Goal: Information Seeking & Learning: Learn about a topic

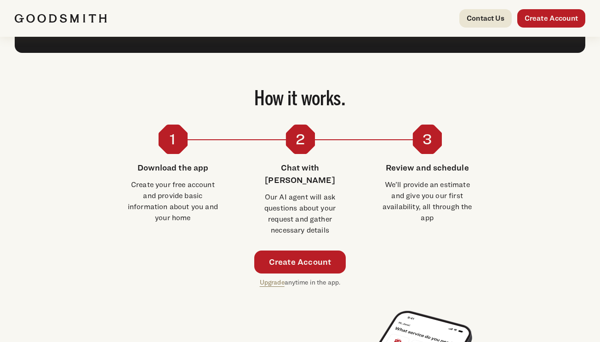
scroll to position [1551, 0]
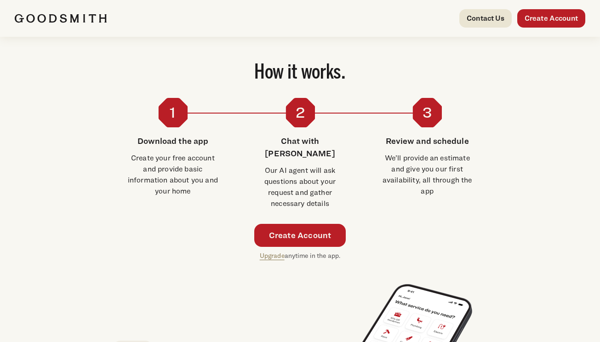
click at [177, 155] on p "Create your free account and provide basic information about you and your home" at bounding box center [173, 175] width 98 height 44
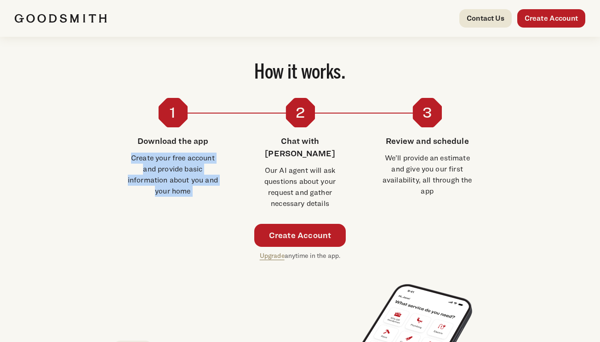
click at [177, 155] on p "Create your free account and provide basic information about you and your home" at bounding box center [173, 175] width 98 height 44
click at [166, 158] on p "Create your free account and provide basic information about you and your home" at bounding box center [173, 175] width 98 height 44
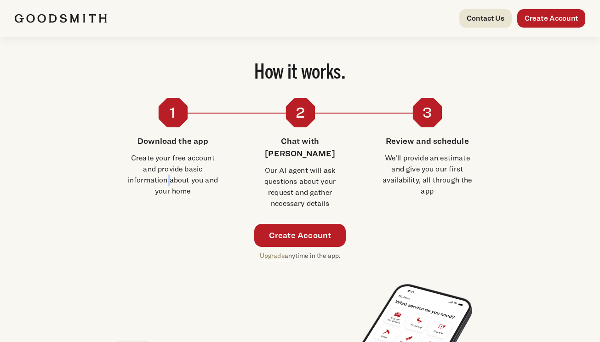
click at [166, 158] on p "Create your free account and provide basic information about you and your home" at bounding box center [173, 175] width 98 height 44
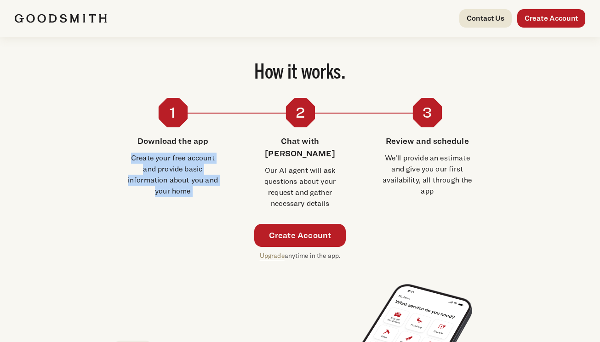
click at [166, 158] on p "Create your free account and provide basic information about you and your home" at bounding box center [173, 175] width 98 height 44
click at [166, 157] on p "Create your free account and provide basic information about you and your home" at bounding box center [173, 175] width 98 height 44
click at [166, 156] on p "Create your free account and provide basic information about you and your home" at bounding box center [173, 175] width 98 height 44
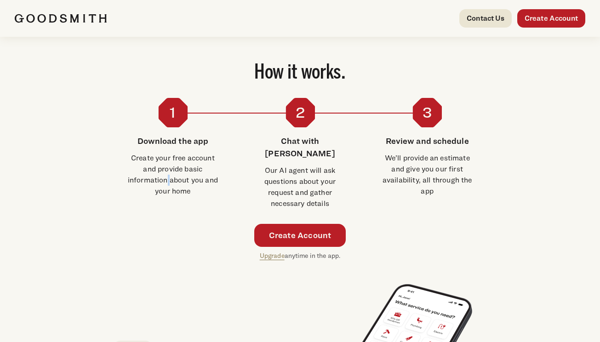
click at [166, 156] on p "Create your free account and provide basic information about you and your home" at bounding box center [173, 175] width 98 height 44
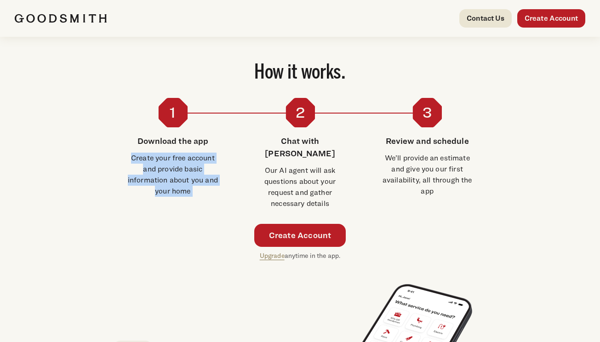
click at [166, 156] on p "Create your free account and provide basic information about you and your home" at bounding box center [173, 175] width 98 height 44
click at [170, 157] on p "Create your free account and provide basic information about you and your home" at bounding box center [173, 175] width 98 height 44
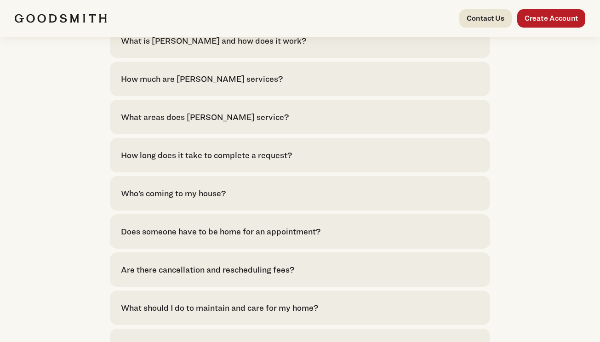
scroll to position [1837, 0]
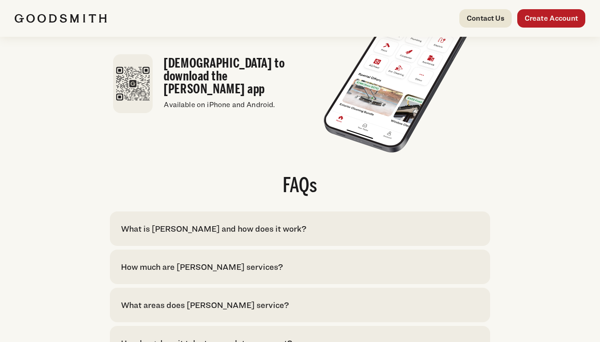
click at [188, 261] on div "How much are [PERSON_NAME] services?" at bounding box center [202, 267] width 162 height 12
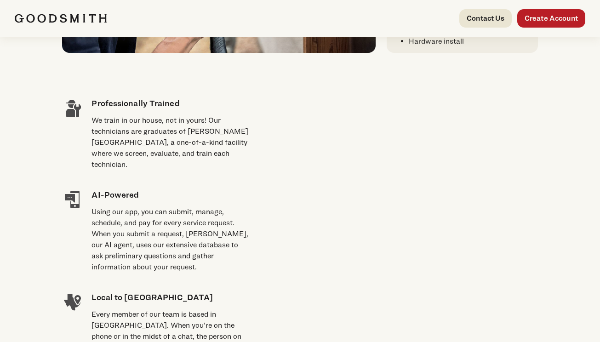
scroll to position [652, 0]
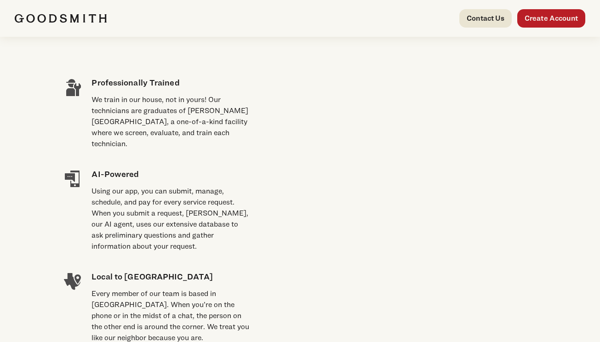
click at [139, 186] on div "Using our app, you can submit, manage, schedule, and pay for every service requ…" at bounding box center [170, 219] width 158 height 66
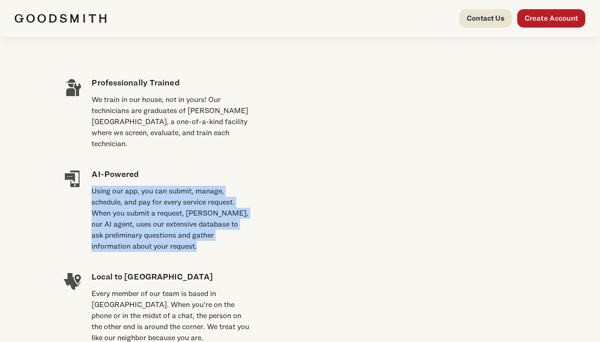
click at [139, 186] on div "Using our app, you can submit, manage, schedule, and pay for every service requ…" at bounding box center [170, 219] width 158 height 66
click at [141, 189] on div "Using our app, you can submit, manage, schedule, and pay for every service requ…" at bounding box center [170, 219] width 158 height 66
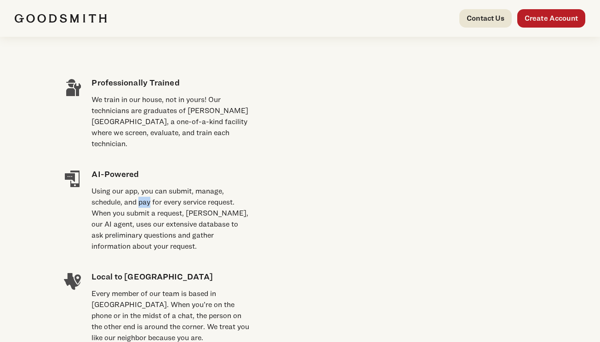
click at [141, 189] on div "Using our app, you can submit, manage, schedule, and pay for every service requ…" at bounding box center [170, 219] width 158 height 66
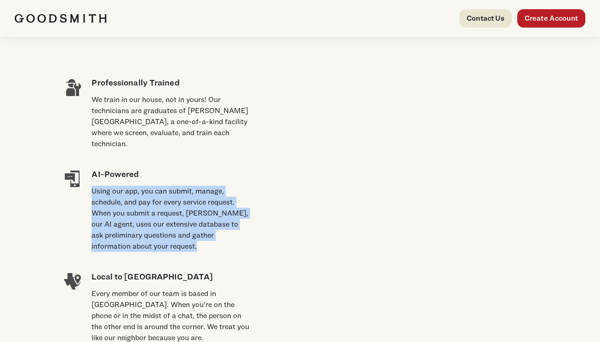
click at [141, 189] on div "Using our app, you can submit, manage, schedule, and pay for every service requ…" at bounding box center [170, 219] width 158 height 66
click at [140, 189] on div "Using our app, you can submit, manage, schedule, and pay for every service requ…" at bounding box center [170, 219] width 158 height 66
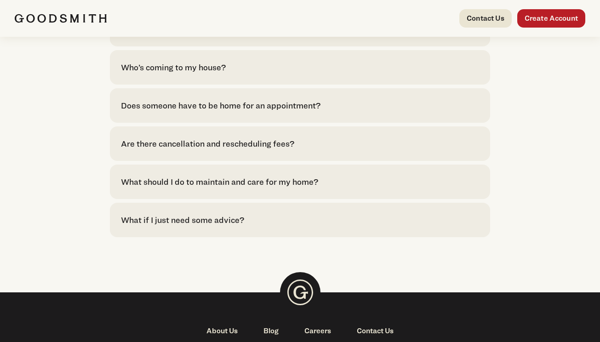
scroll to position [2168, 0]
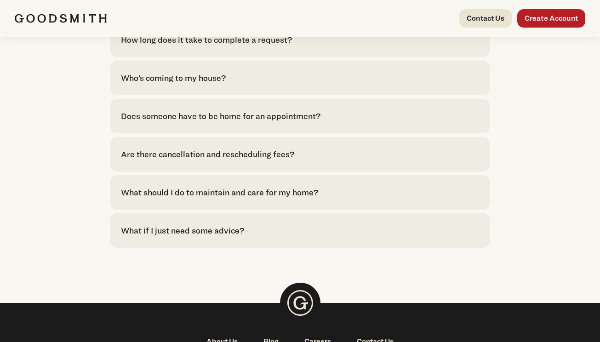
click at [208, 186] on div "What should I do to maintain and care for my home?" at bounding box center [219, 192] width 197 height 12
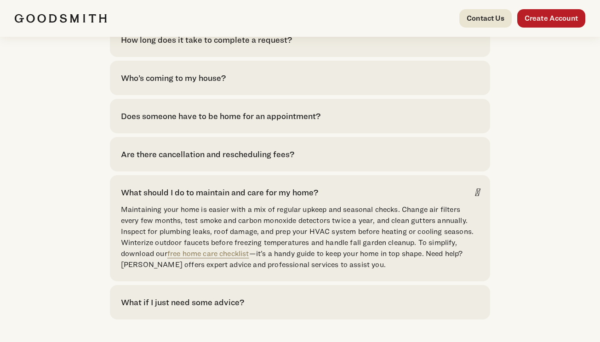
click at [221, 204] on p "Maintaining your home is easier with a mix of regular upkeep and seasonal check…" at bounding box center [300, 237] width 358 height 66
click at [226, 249] on link "free home care checklist" at bounding box center [208, 253] width 82 height 9
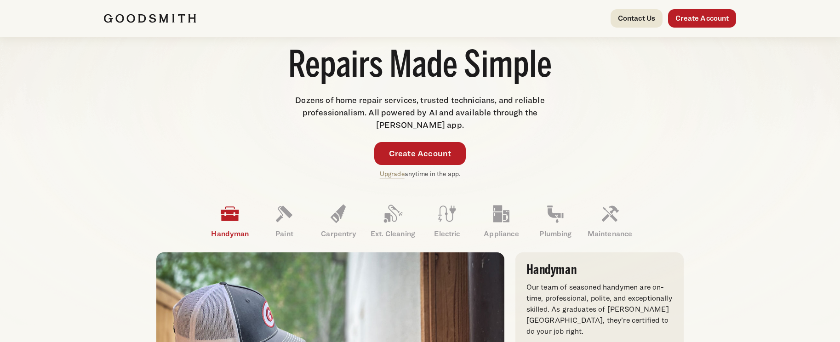
scroll to position [0, 0]
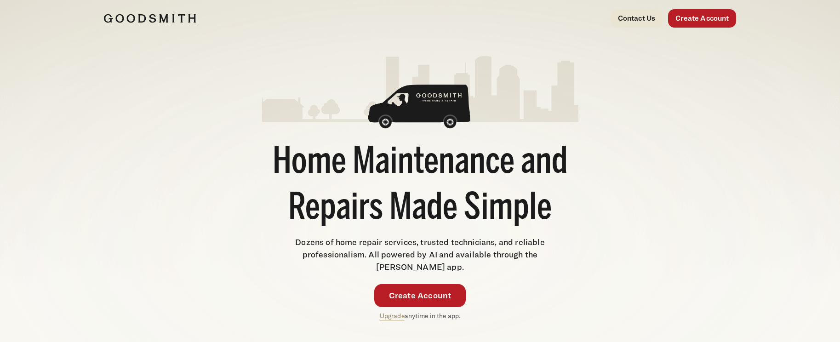
click at [359, 168] on h1 "Home Maintenance and Repairs Made Simple" at bounding box center [420, 186] width 316 height 92
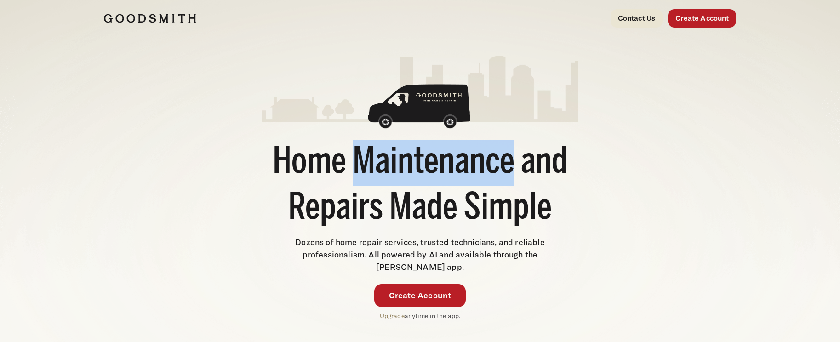
click at [359, 168] on h1 "Home Maintenance and Repairs Made Simple" at bounding box center [420, 186] width 316 height 92
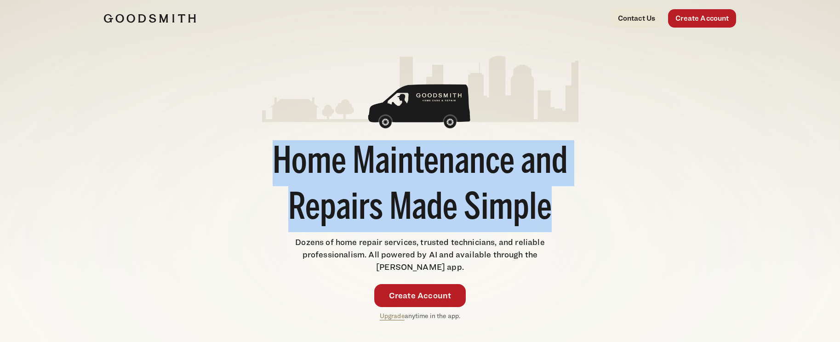
click at [359, 168] on h1 "Home Maintenance and Repairs Made Simple" at bounding box center [420, 186] width 316 height 92
click at [341, 166] on h1 "Home Maintenance and Repairs Made Simple" at bounding box center [420, 186] width 316 height 92
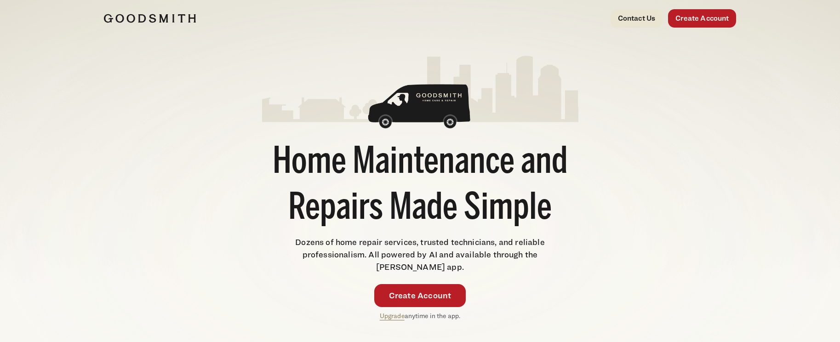
click at [340, 167] on h1 "Home Maintenance and Repairs Made Simple" at bounding box center [420, 186] width 316 height 92
click at [339, 167] on h1 "Home Maintenance and Repairs Made Simple" at bounding box center [420, 186] width 316 height 92
click at [271, 164] on h1 "Home Maintenance and Repairs Made Simple" at bounding box center [420, 186] width 316 height 92
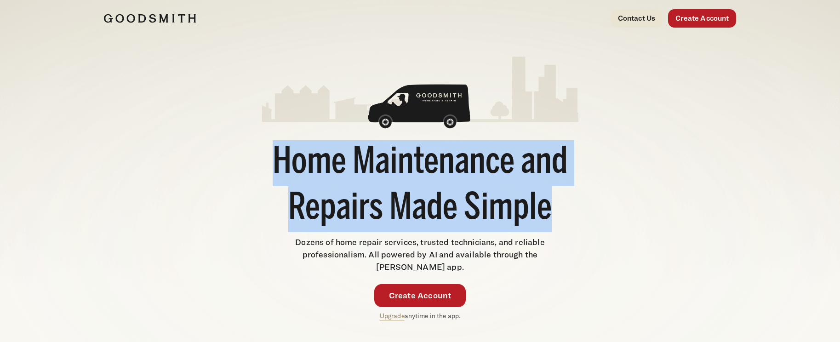
drag, startPoint x: 286, startPoint y: 163, endPoint x: 574, endPoint y: 228, distance: 294.5
click at [574, 228] on h1 "Home Maintenance and Repairs Made Simple" at bounding box center [420, 186] width 316 height 92
click at [528, 228] on h1 "Home Maintenance and Repairs Made Simple" at bounding box center [420, 186] width 316 height 92
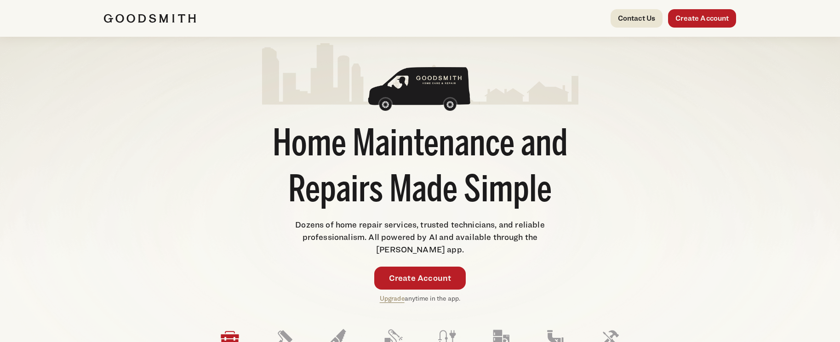
scroll to position [45, 0]
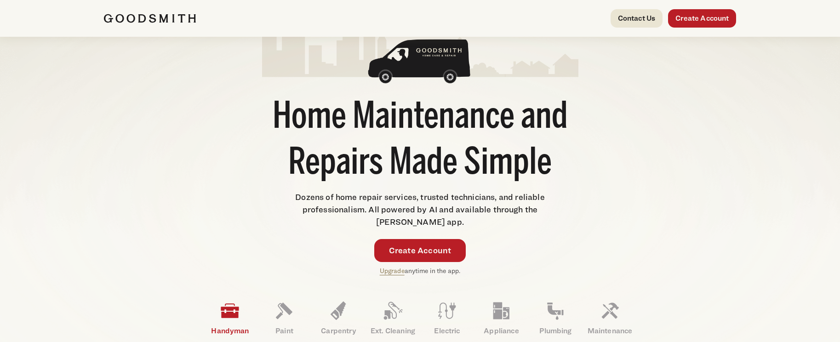
click at [419, 219] on span "Dozens of home repair services, trusted technicians, and reliable professionali…" at bounding box center [419, 209] width 249 height 34
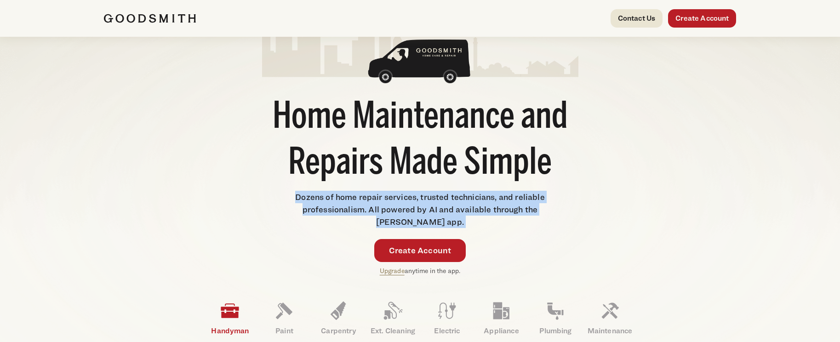
click at [419, 219] on span "Dozens of home repair services, trusted technicians, and reliable professionali…" at bounding box center [419, 209] width 249 height 34
click at [418, 208] on span "Dozens of home repair services, trusted technicians, and reliable professionali…" at bounding box center [419, 209] width 249 height 34
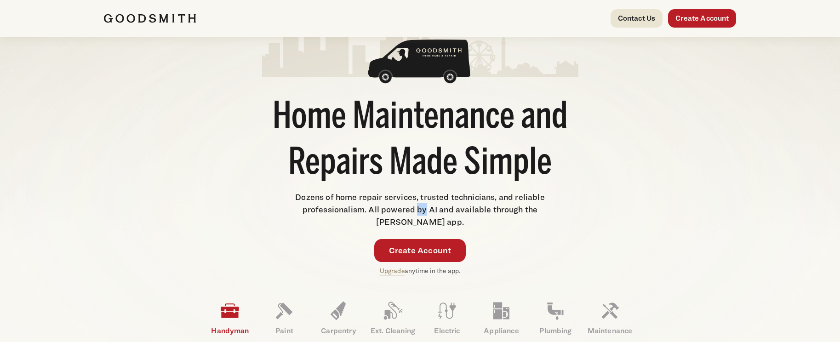
click at [418, 208] on span "Dozens of home repair services, trusted technicians, and reliable professionali…" at bounding box center [419, 209] width 249 height 34
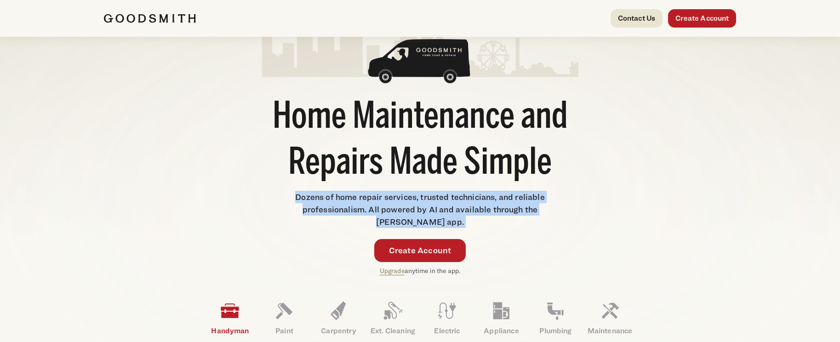
click at [418, 208] on span "Dozens of home repair services, trusted technicians, and reliable professionali…" at bounding box center [419, 209] width 249 height 34
click at [405, 210] on span "Dozens of home repair services, trusted technicians, and reliable professionali…" at bounding box center [419, 209] width 249 height 34
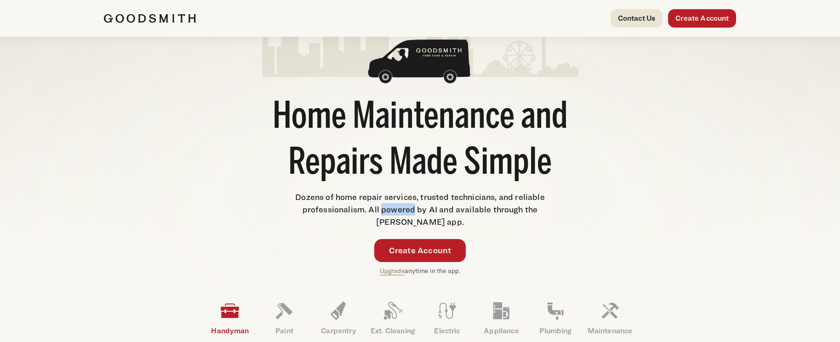
click at [405, 210] on span "Dozens of home repair services, trusted technicians, and reliable professionali…" at bounding box center [419, 209] width 249 height 34
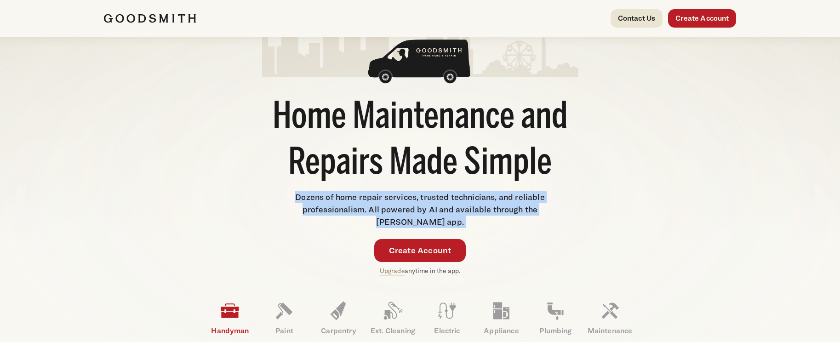
click at [405, 210] on span "Dozens of home repair services, trusted technicians, and reliable professionali…" at bounding box center [419, 209] width 249 height 34
click at [396, 203] on p "Dozens of home repair services, trusted technicians, and reliable professionali…" at bounding box center [419, 209] width 253 height 37
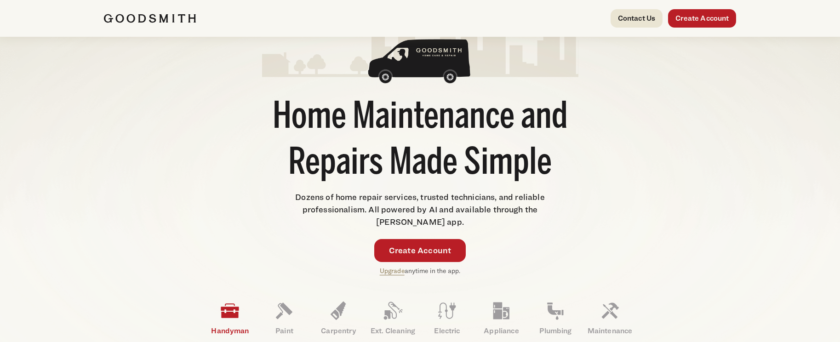
scroll to position [97, 0]
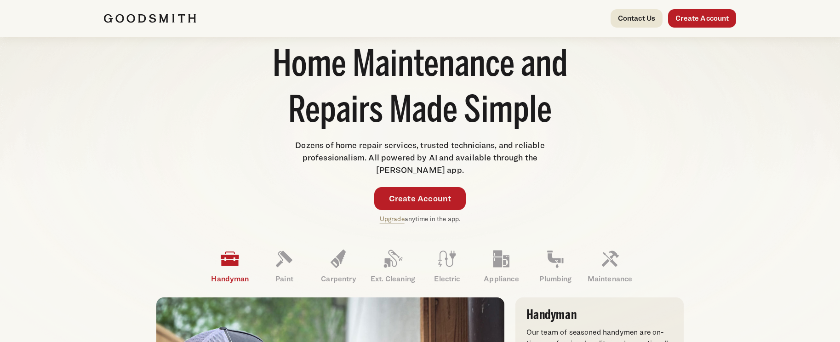
click at [353, 154] on span "Dozens of home repair services, trusted technicians, and reliable professionali…" at bounding box center [419, 157] width 249 height 34
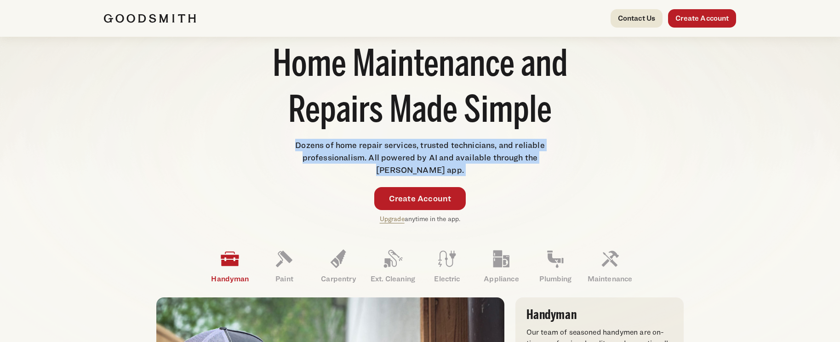
click at [353, 154] on span "Dozens of home repair services, trusted technicians, and reliable professionali…" at bounding box center [419, 157] width 249 height 34
click at [341, 154] on span "Dozens of home repair services, trusted technicians, and reliable professionali…" at bounding box center [419, 157] width 249 height 34
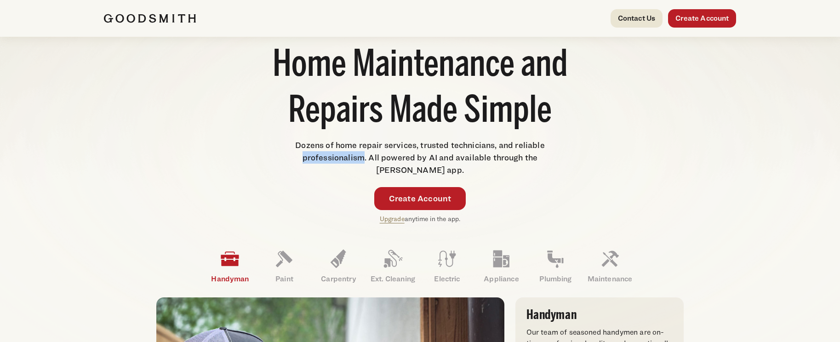
click at [341, 154] on span "Dozens of home repair services, trusted technicians, and reliable professionali…" at bounding box center [419, 157] width 249 height 34
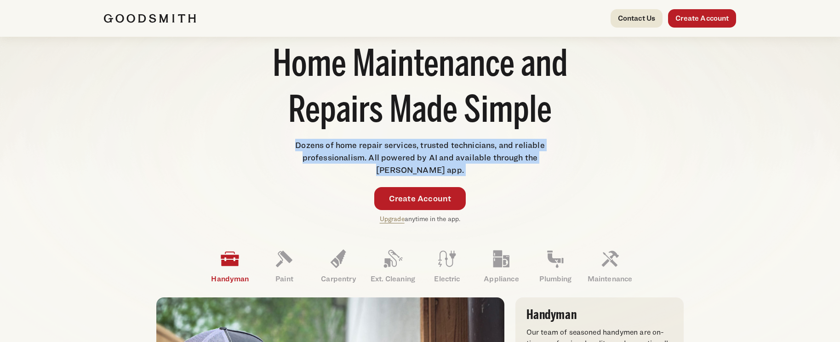
click at [341, 154] on span "Dozens of home repair services, trusted technicians, and reliable professionali…" at bounding box center [419, 157] width 249 height 34
click at [411, 158] on span "Dozens of home repair services, trusted technicians, and reliable professionali…" at bounding box center [419, 157] width 249 height 34
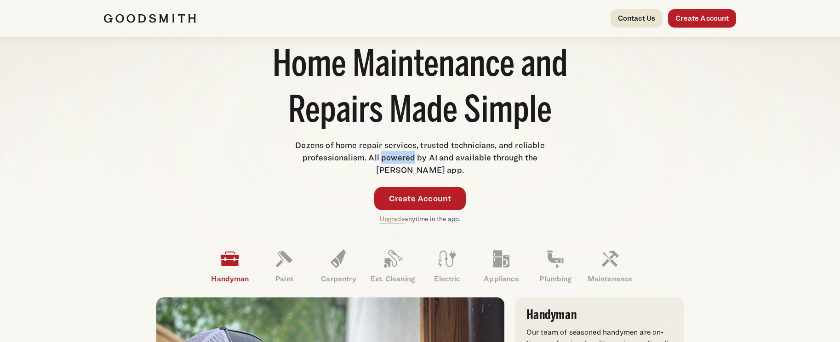
click at [411, 158] on span "Dozens of home repair services, trusted technicians, and reliable professionali…" at bounding box center [419, 157] width 249 height 34
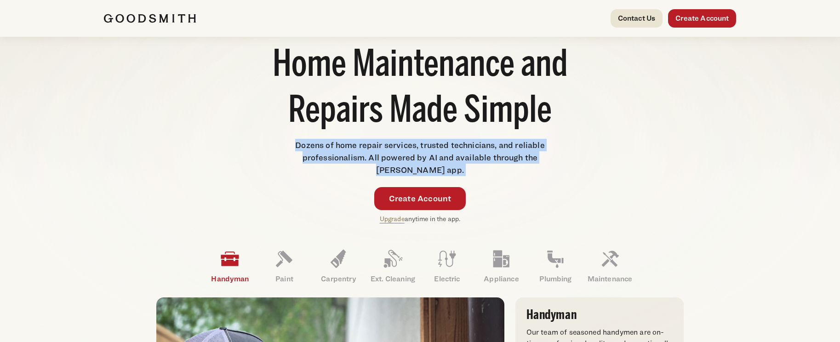
click at [411, 158] on span "Dozens of home repair services, trusted technicians, and reliable professionali…" at bounding box center [419, 157] width 249 height 34
click at [467, 164] on p "Dozens of home repair services, trusted technicians, and reliable professionali…" at bounding box center [419, 157] width 253 height 37
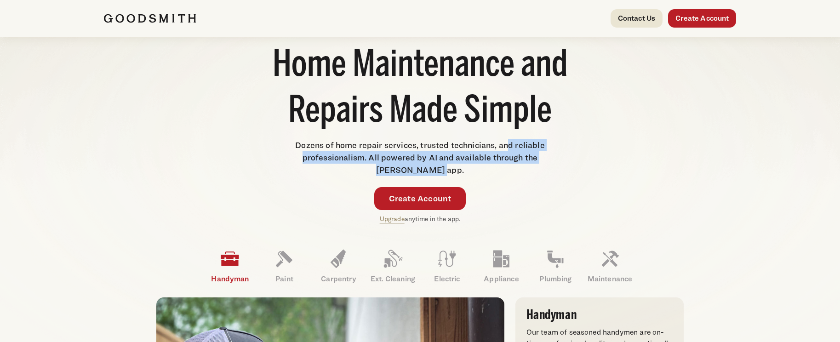
drag, startPoint x: 479, startPoint y: 171, endPoint x: 508, endPoint y: 140, distance: 42.6
click at [508, 140] on p "Dozens of home repair services, trusted technicians, and reliable professionali…" at bounding box center [419, 157] width 253 height 37
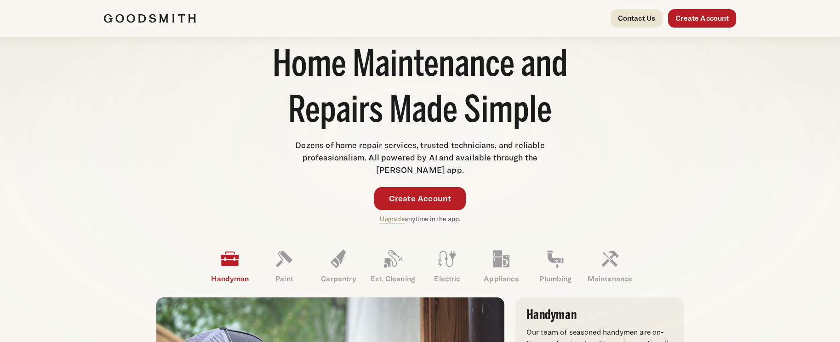
click at [309, 148] on span "Dozens of home repair services, trusted technicians, and reliable professionali…" at bounding box center [419, 157] width 249 height 34
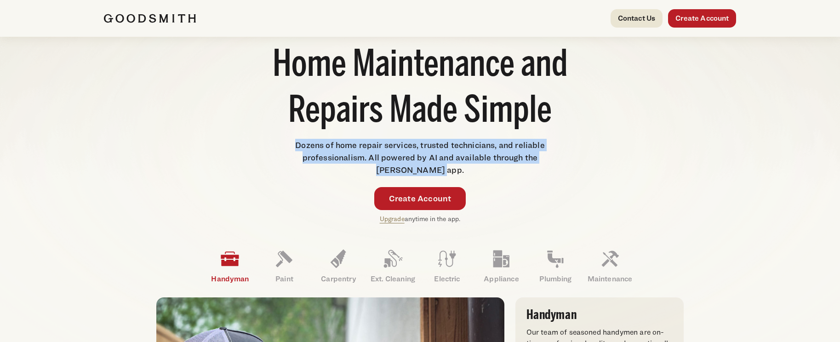
drag, startPoint x: 296, startPoint y: 143, endPoint x: 472, endPoint y: 169, distance: 178.5
click at [472, 169] on p "Dozens of home repair services, trusted technicians, and reliable professionali…" at bounding box center [419, 157] width 253 height 37
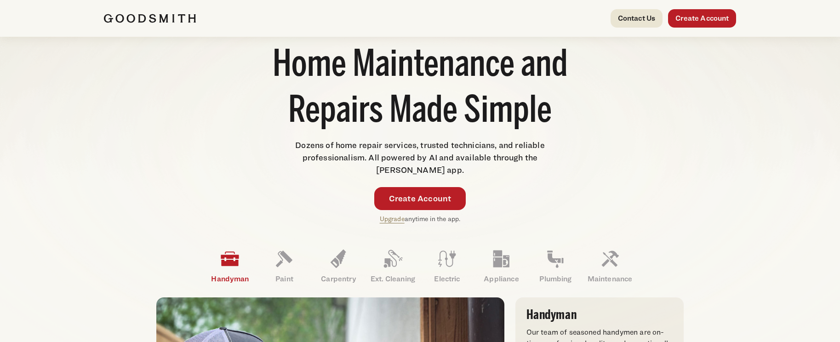
drag, startPoint x: 454, startPoint y: 172, endPoint x: 463, endPoint y: 171, distance: 8.8
click at [455, 172] on p "Dozens of home repair services, trusted technicians, and reliable professionali…" at bounding box center [419, 157] width 253 height 37
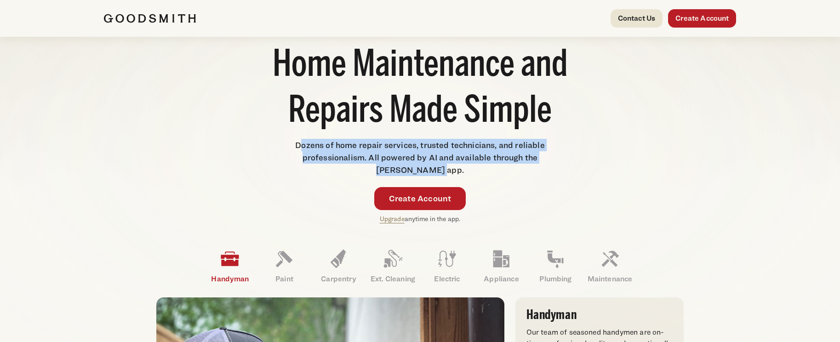
drag, startPoint x: 463, startPoint y: 171, endPoint x: 299, endPoint y: 145, distance: 165.8
click at [300, 146] on p "Dozens of home repair services, trusted technicians, and reliable professionali…" at bounding box center [419, 157] width 253 height 37
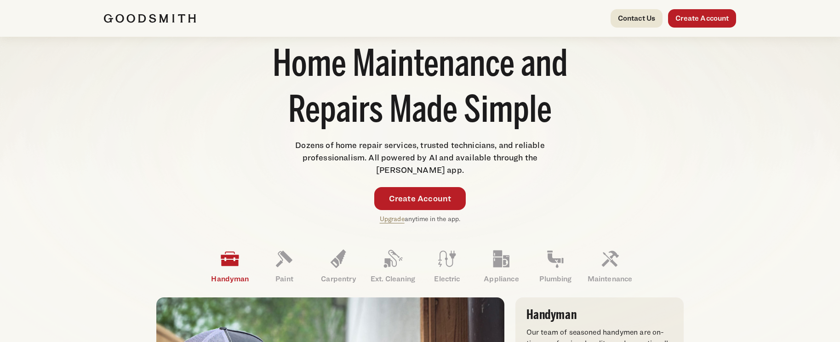
click at [299, 145] on span "Dozens of home repair services, trusted technicians, and reliable professionali…" at bounding box center [419, 157] width 249 height 34
drag, startPoint x: 297, startPoint y: 143, endPoint x: 328, endPoint y: 147, distance: 31.5
click at [322, 145] on span "Dozens of home repair services, trusted technicians, and reliable professionali…" at bounding box center [419, 157] width 249 height 34
